Goal: Check status: Verify the current state of an ongoing process or item

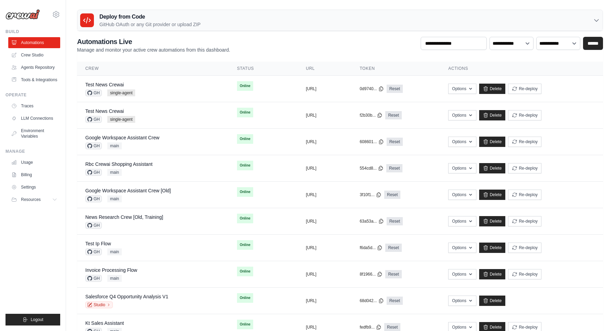
click at [51, 7] on div "mike@crewai.com CrewAI Internal Org MP@Crew USPS Docusign" at bounding box center [33, 11] width 55 height 22
click at [55, 9] on div "mike@crewai.com CrewAI Internal Org MP@Crew USPS Docusign" at bounding box center [33, 11] width 55 height 22
click at [56, 12] on icon at bounding box center [56, 14] width 8 height 8
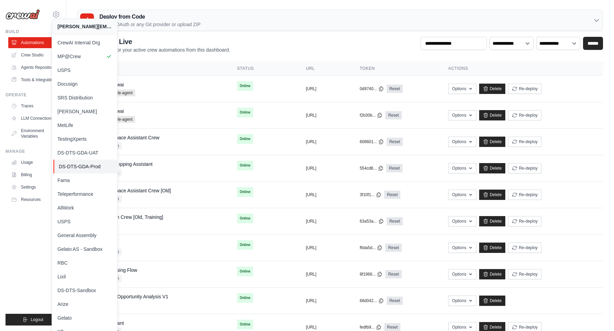
click at [93, 165] on span "DS-DTS-GDA-Prod" at bounding box center [86, 166] width 54 height 7
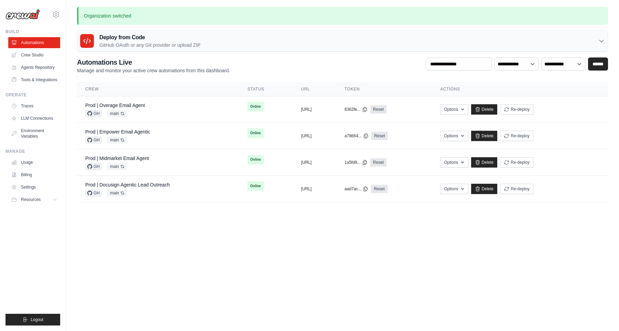
click at [161, 221] on body "[PERSON_NAME][EMAIL_ADDRESS][DOMAIN_NAME] CrewAI Internal Org MP@Crew USPS Docu…" at bounding box center [309, 165] width 619 height 331
click at [144, 134] on link "Prod | Empower Email Agentic" at bounding box center [117, 132] width 65 height 6
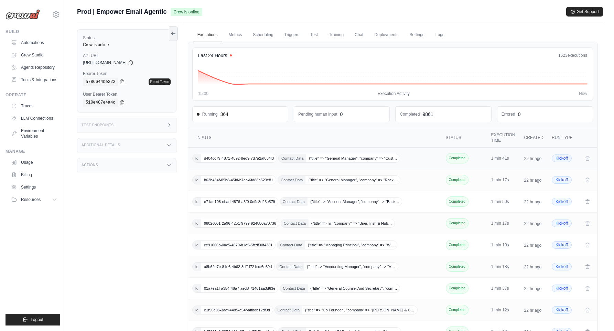
click at [238, 163] on td "Id d404cc79-4871-4892-8ed9-7d7a2af034f3 Contact Data {"title" => "General Manag…" at bounding box center [315, 159] width 255 height 22
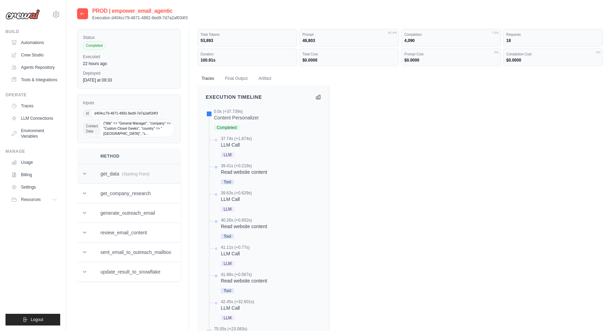
click at [88, 176] on icon at bounding box center [84, 173] width 7 height 7
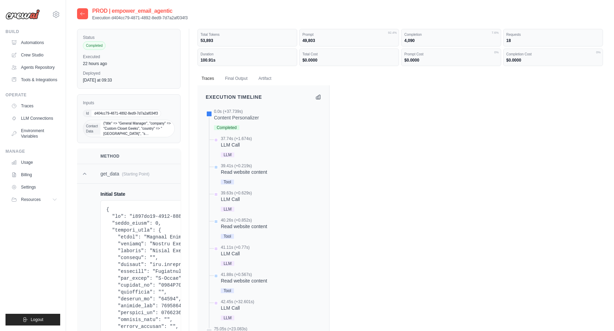
click at [84, 172] on icon at bounding box center [84, 173] width 7 height 7
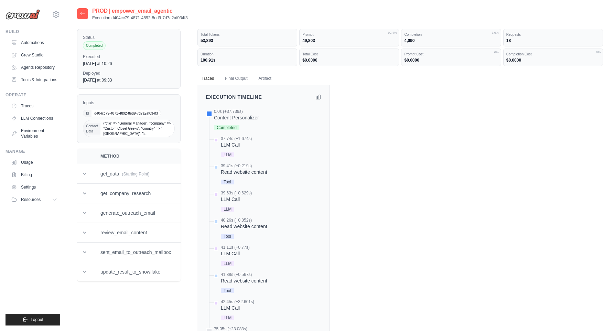
click at [50, 13] on div "mike@crewai.com CrewAI Internal Org MP@Crew USPS Docusign" at bounding box center [33, 11] width 55 height 22
click at [54, 13] on icon at bounding box center [56, 14] width 8 height 8
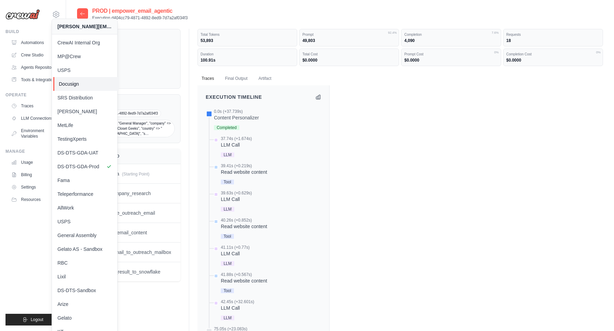
click at [77, 84] on span "Docusign" at bounding box center [86, 84] width 54 height 7
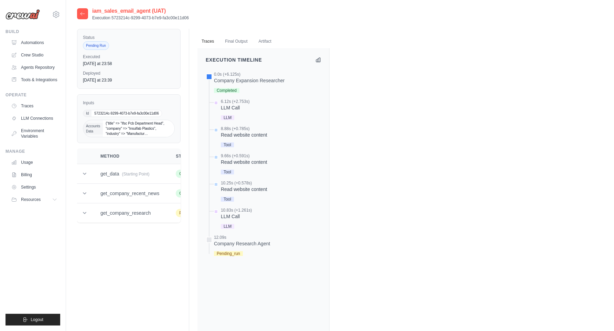
click at [135, 67] on div "Status Pending Run Executed Thursday at 23:58 Deployed Thursday at 23:39" at bounding box center [129, 59] width 104 height 60
drag, startPoint x: 114, startPoint y: 62, endPoint x: 72, endPoint y: 62, distance: 41.6
click at [72, 62] on div "iam_sales_email_agent (UAT) Execution 5723214c-9299-4073-b7e9-fa3c00e11d06 Stat…" at bounding box center [340, 202] width 548 height 391
click at [128, 64] on div "[DATE] at 23:58" at bounding box center [129, 64] width 92 height 6
click at [148, 47] on div "Status Pending Run" at bounding box center [129, 42] width 92 height 15
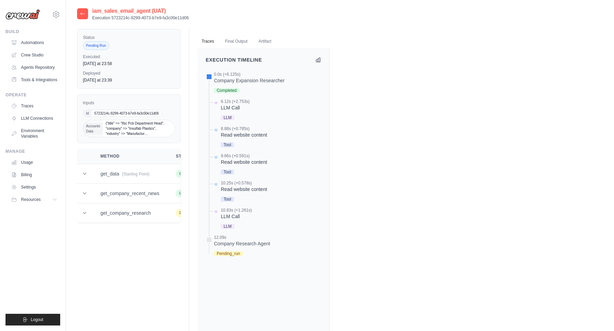
click at [83, 14] on icon at bounding box center [83, 14] width 6 height 6
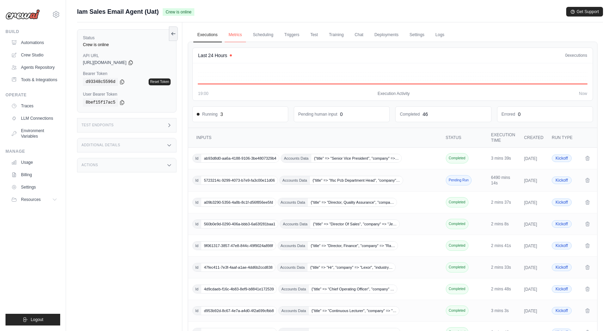
click at [238, 31] on link "Metrics" at bounding box center [236, 35] width 22 height 14
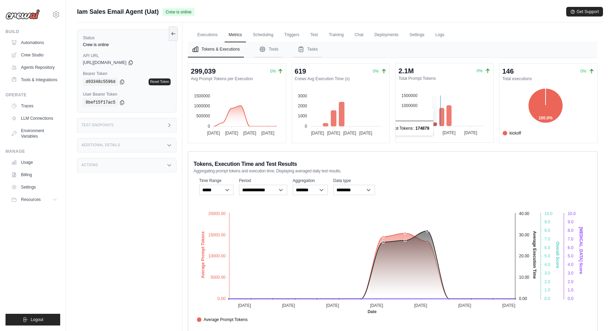
click at [434, 124] on icon at bounding box center [434, 123] width 5 height 3
click at [429, 230] on foreignobject "Average Prompt Tokens Average Execution Time Score Hallucination Score Crew Ver…" at bounding box center [393, 263] width 398 height 120
click at [209, 34] on link "Executions" at bounding box center [207, 35] width 29 height 14
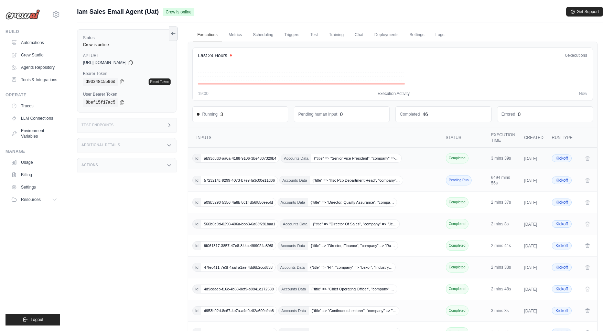
click at [259, 158] on span "ab93d8d0-aa6a-4188-9106-3be4807329b4" at bounding box center [240, 158] width 78 height 8
click at [244, 227] on span "560b0e9d-0290-406a-bbb3-6a63f281baa1" at bounding box center [239, 223] width 77 height 8
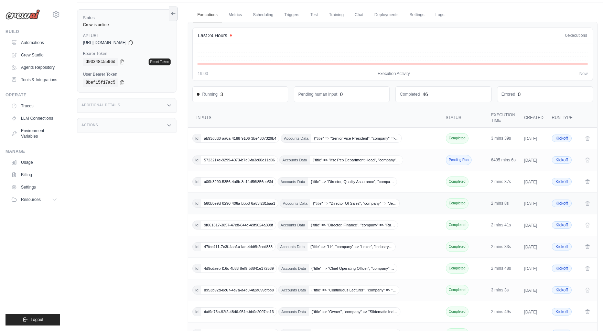
scroll to position [102, 0]
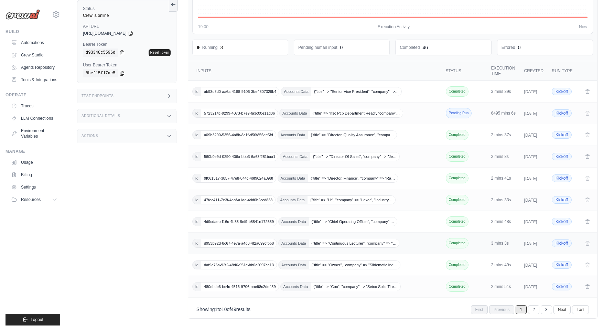
click at [242, 239] on span "d953b92d-8c67-4e7a-a4d0-4f2a699cfbb8" at bounding box center [238, 243] width 75 height 8
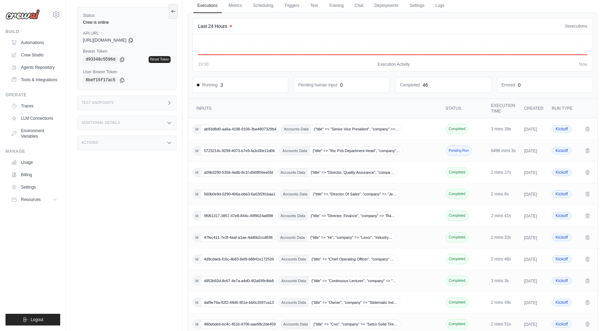
click at [122, 120] on div "Additional Details" at bounding box center [126, 123] width 99 height 14
click at [56, 12] on icon at bounding box center [56, 14] width 8 height 8
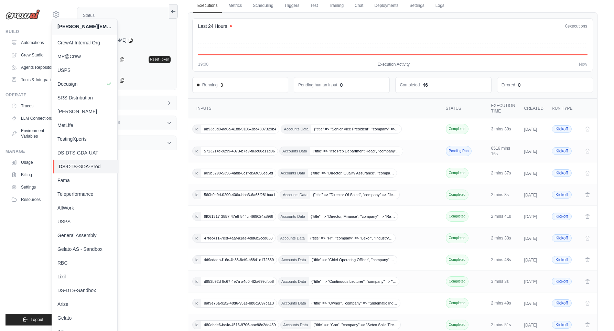
click at [78, 169] on span "DS-DTS-GDA-Prod" at bounding box center [86, 166] width 54 height 7
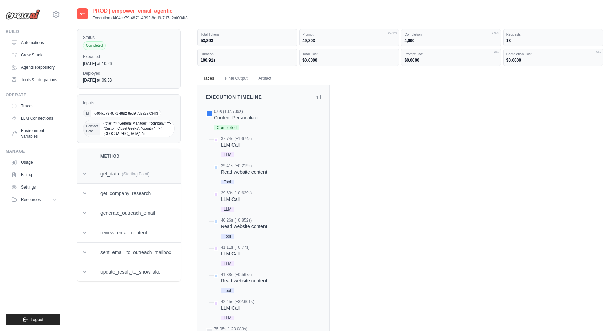
click at [161, 171] on td "get_data (Starting Point)" at bounding box center [135, 174] width 87 height 20
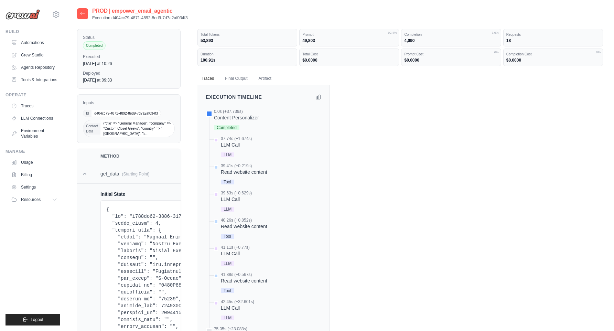
click at [161, 171] on td "get_data (Starting Point)" at bounding box center [141, 174] width 98 height 20
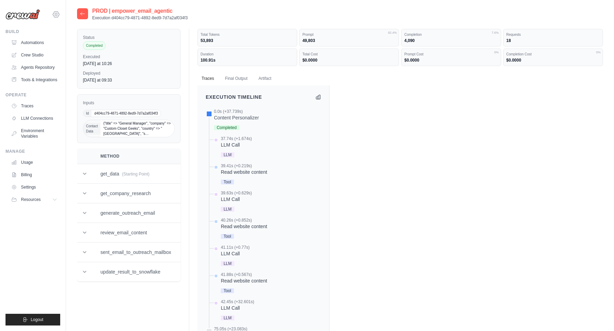
click at [57, 13] on icon at bounding box center [56, 14] width 8 height 8
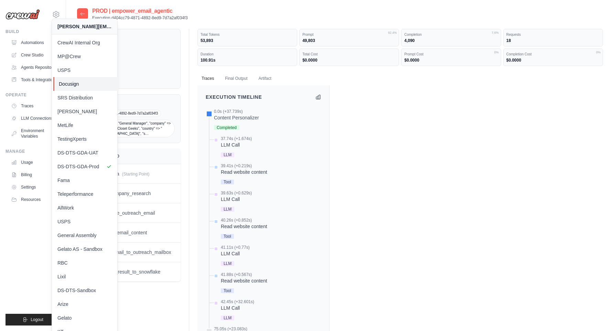
click at [77, 84] on span "Docusign" at bounding box center [86, 84] width 54 height 7
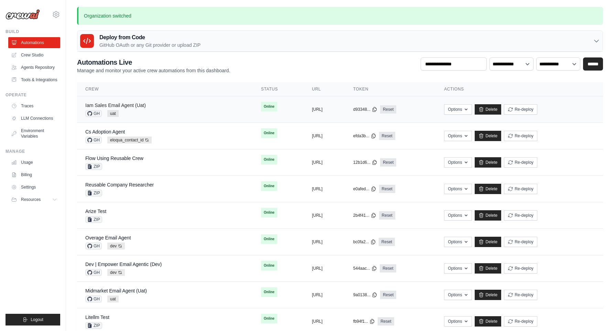
click at [132, 106] on link "Iam Sales Email Agent (Uat)" at bounding box center [115, 106] width 61 height 6
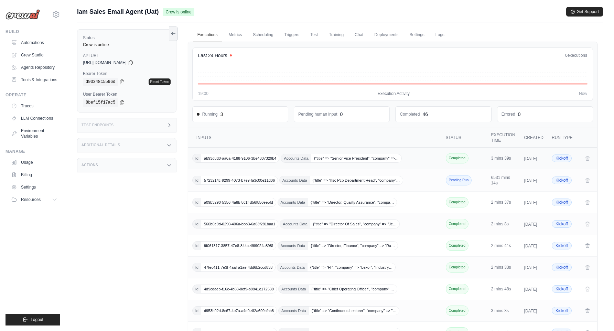
click at [248, 156] on span "ab93d8d0-aa6a-4188-9106-3be4807329b4" at bounding box center [240, 158] width 78 height 8
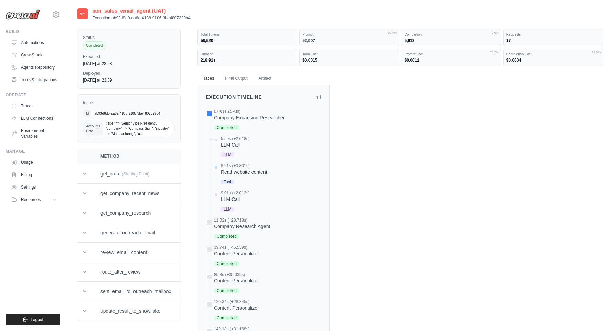
click at [82, 15] on icon at bounding box center [83, 14] width 6 height 6
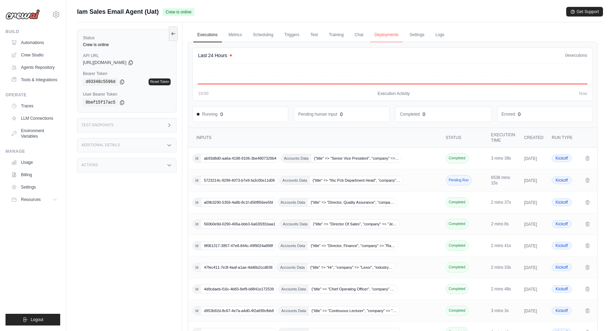
click at [384, 34] on link "Deployments" at bounding box center [386, 35] width 32 height 14
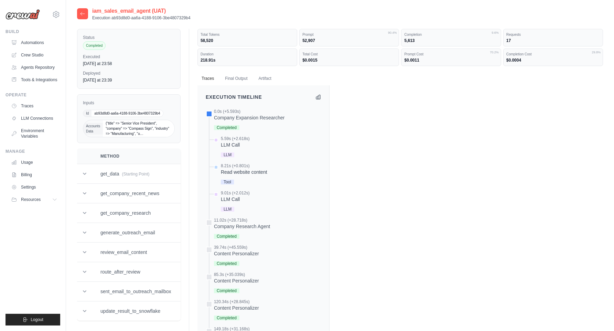
click at [81, 13] on icon at bounding box center [83, 13] width 4 height 3
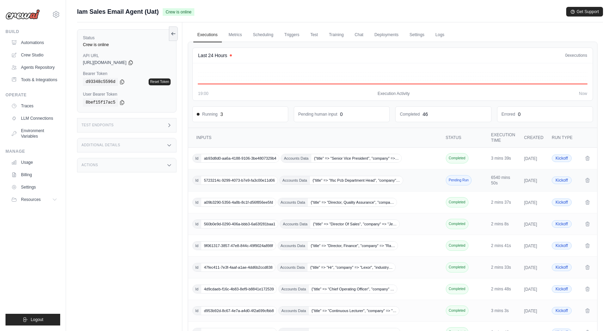
click at [232, 183] on span "5723214c-9299-4073-b7e9-fa3c00e11d06" at bounding box center [239, 180] width 76 height 8
